Goal: Find specific page/section

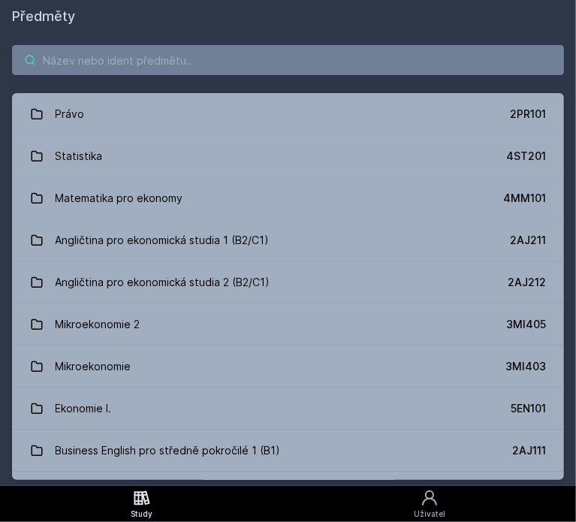
click at [214, 66] on input "search" at bounding box center [288, 60] width 552 height 30
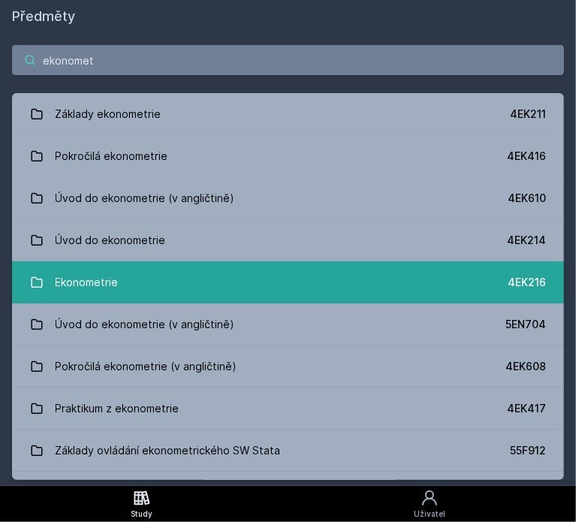
type input "ekonomet"
click at [178, 279] on link "Ekonometrie 4EK216" at bounding box center [288, 282] width 552 height 42
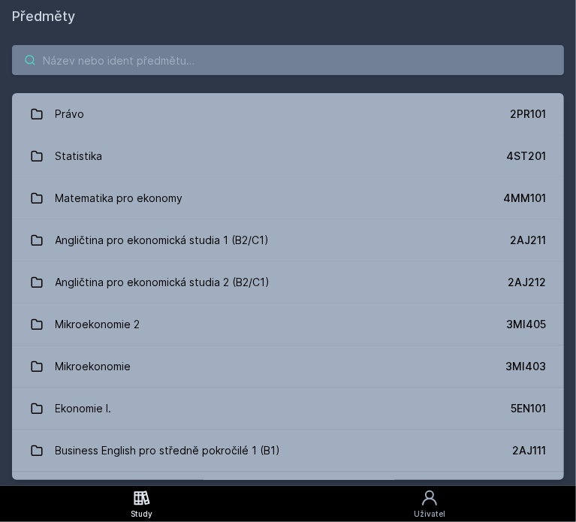
click at [139, 65] on input "search" at bounding box center [288, 60] width 552 height 30
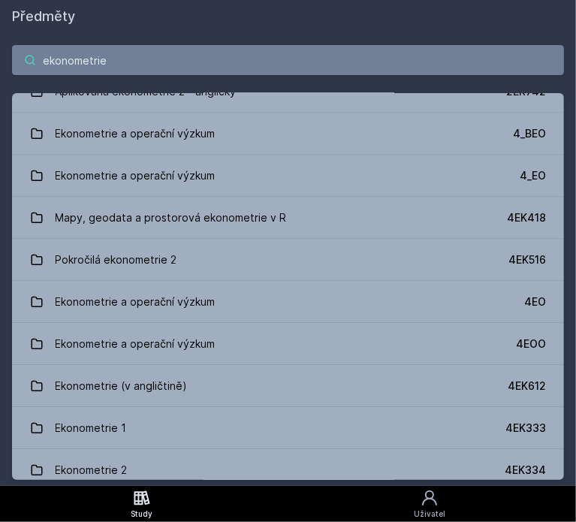
scroll to position [201, 0]
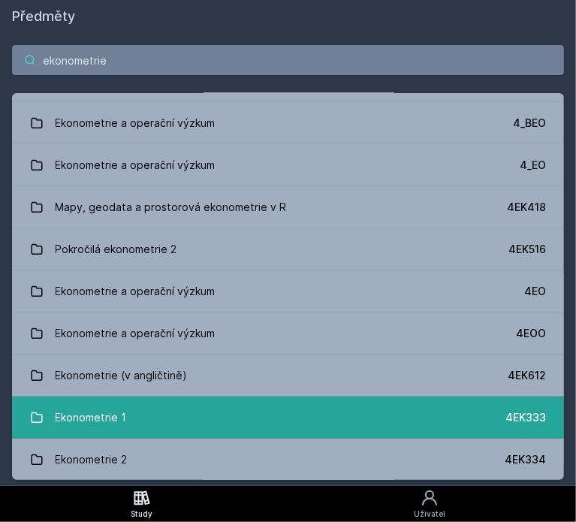
type input "ekonometrie"
click at [177, 408] on link "Ekonometrie 1 4EK333" at bounding box center [288, 417] width 552 height 42
